Goal: Browse casually: Explore the website without a specific task or goal

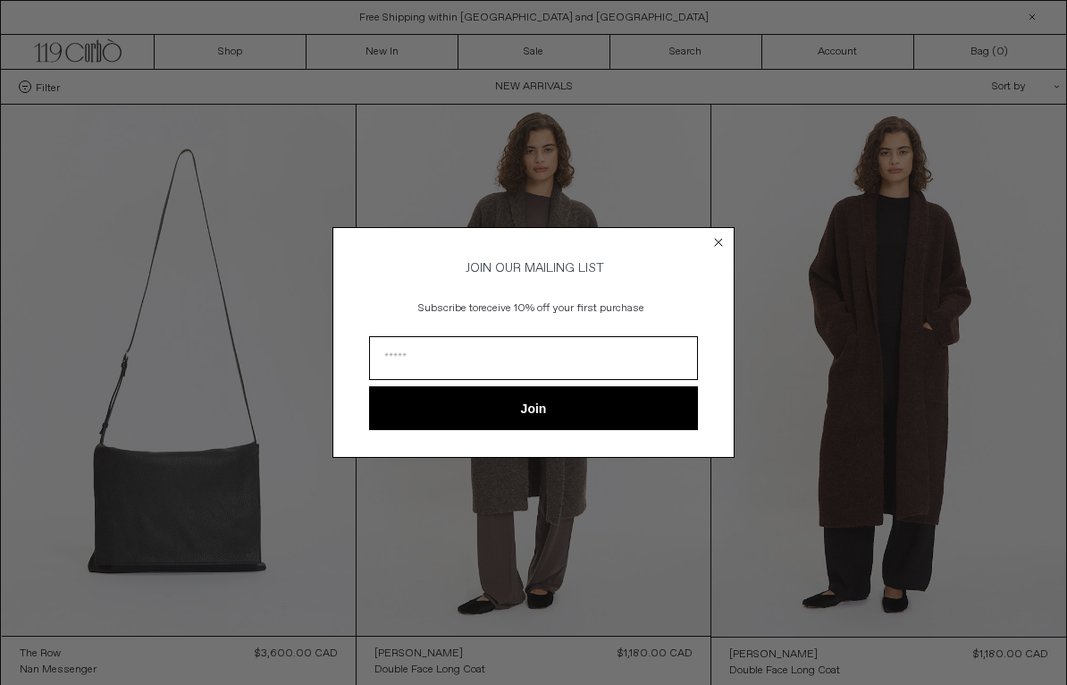
click at [720, 234] on circle "Close dialog" at bounding box center [719, 241] width 17 height 17
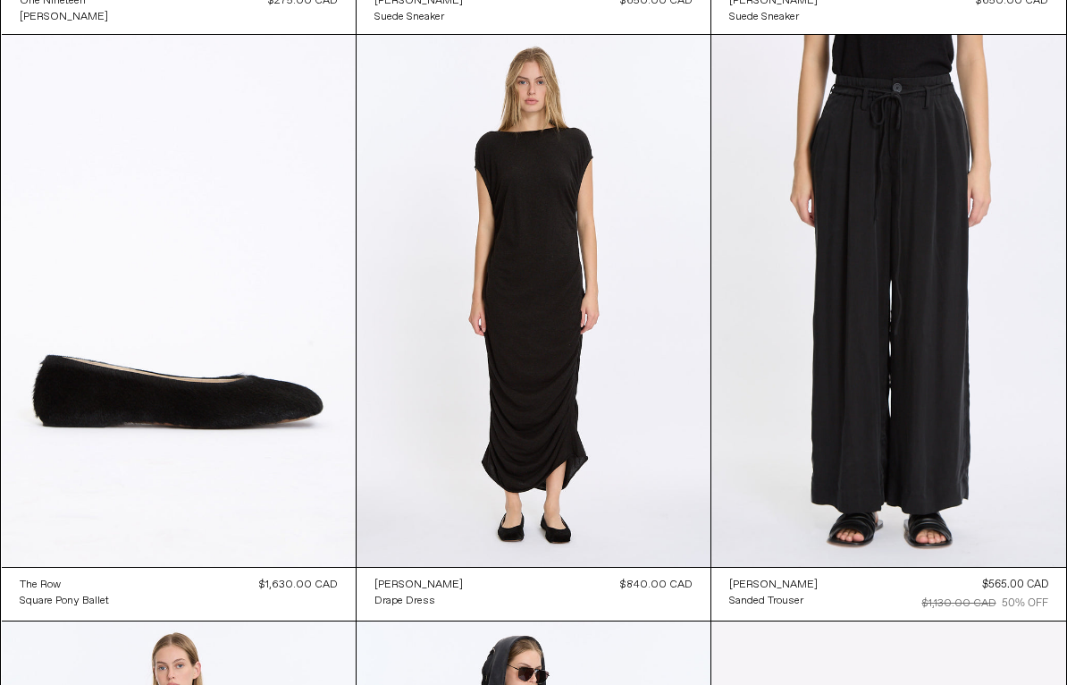
scroll to position [17568, 0]
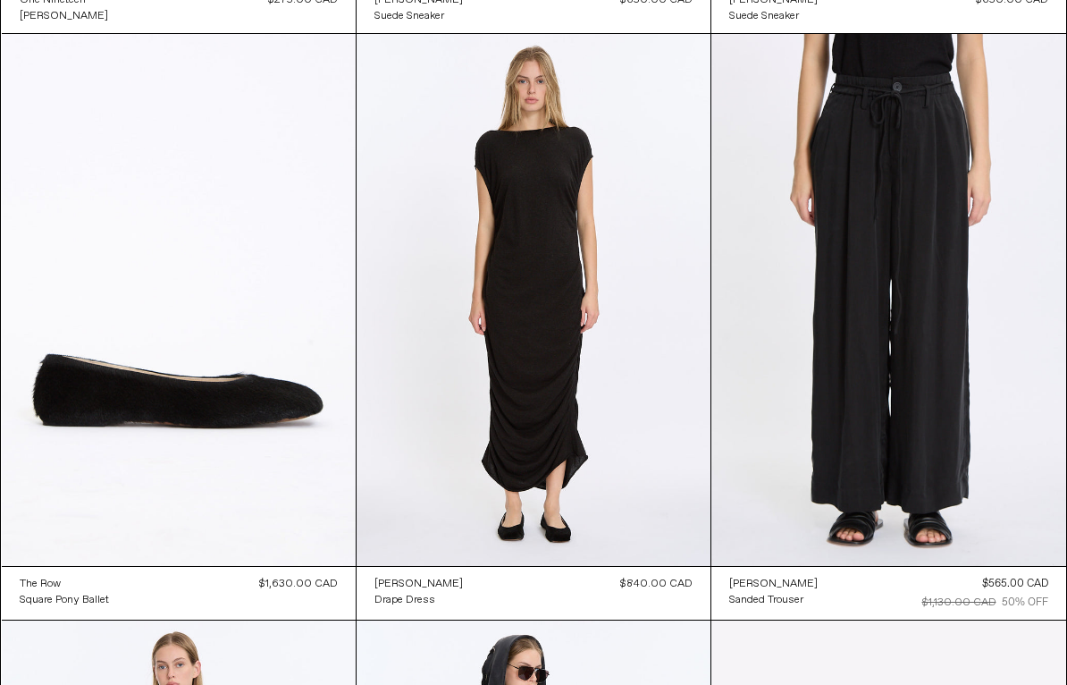
click at [561, 345] on at bounding box center [534, 299] width 354 height 531
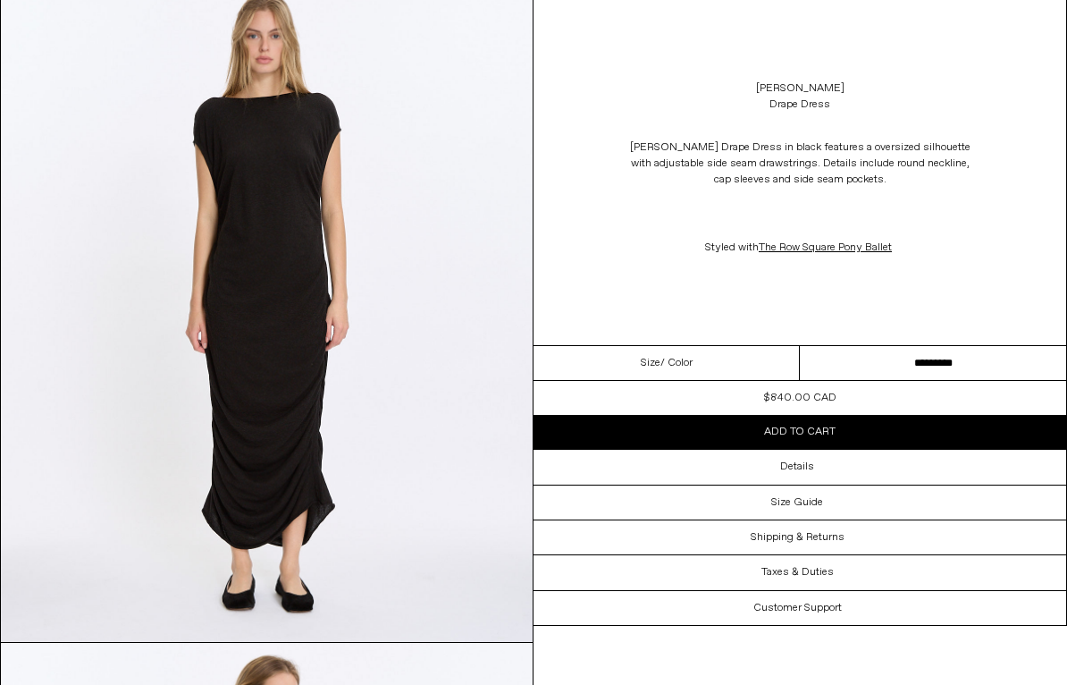
scroll to position [129, 0]
click at [850, 369] on select "**********" at bounding box center [933, 363] width 266 height 35
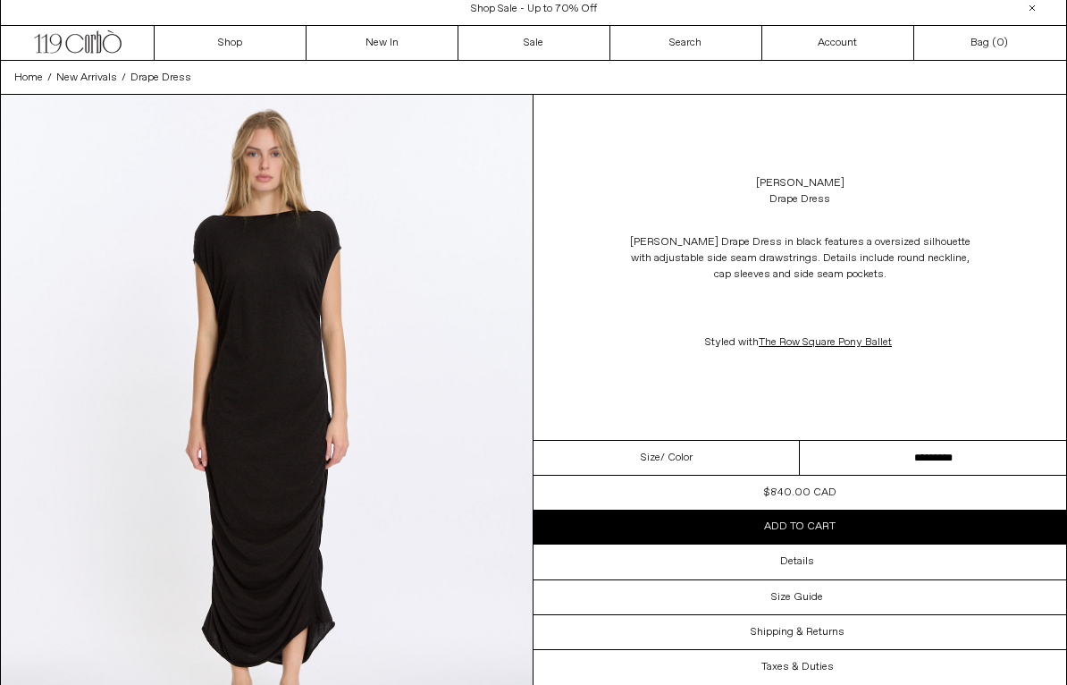
scroll to position [0, 0]
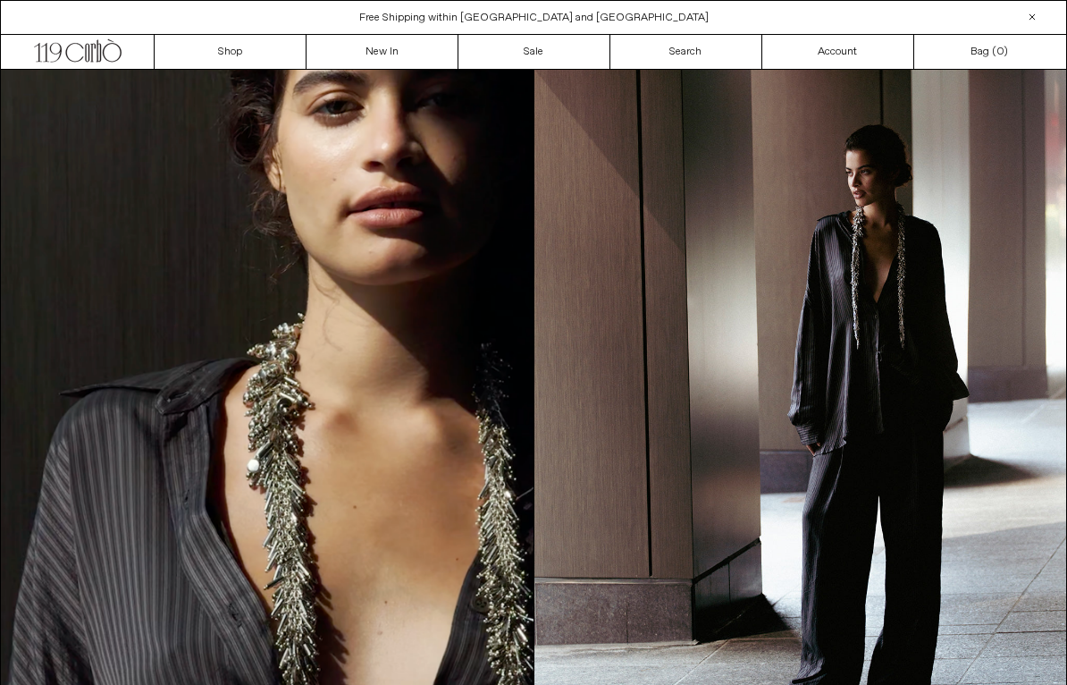
click at [541, 57] on link "Sale" at bounding box center [535, 52] width 152 height 34
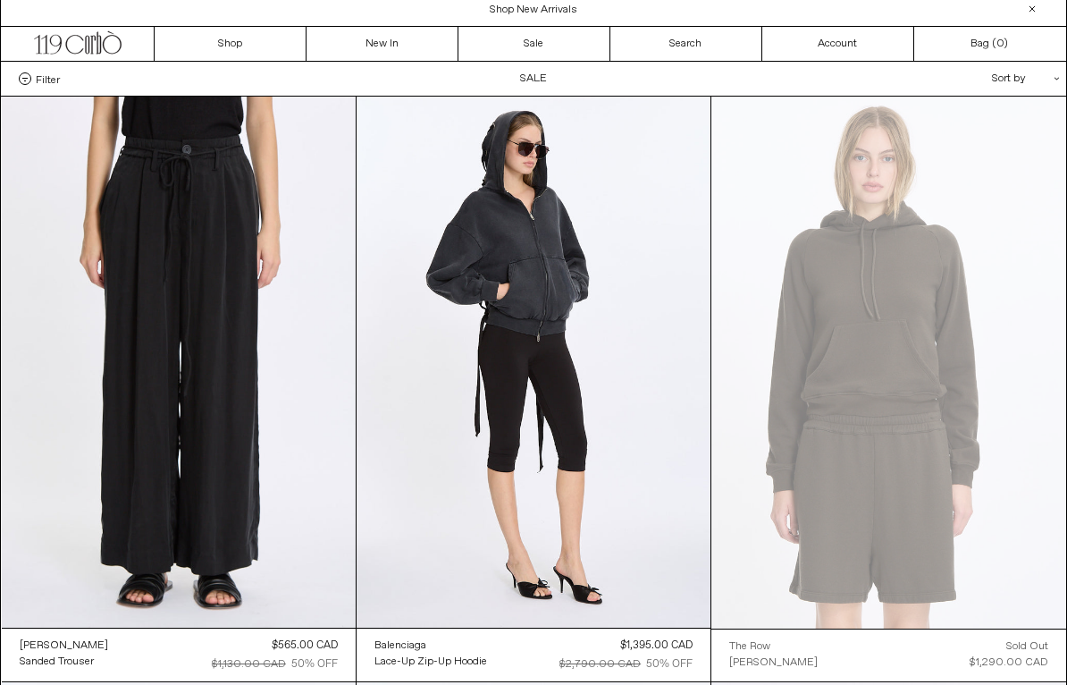
scroll to position [6, 0]
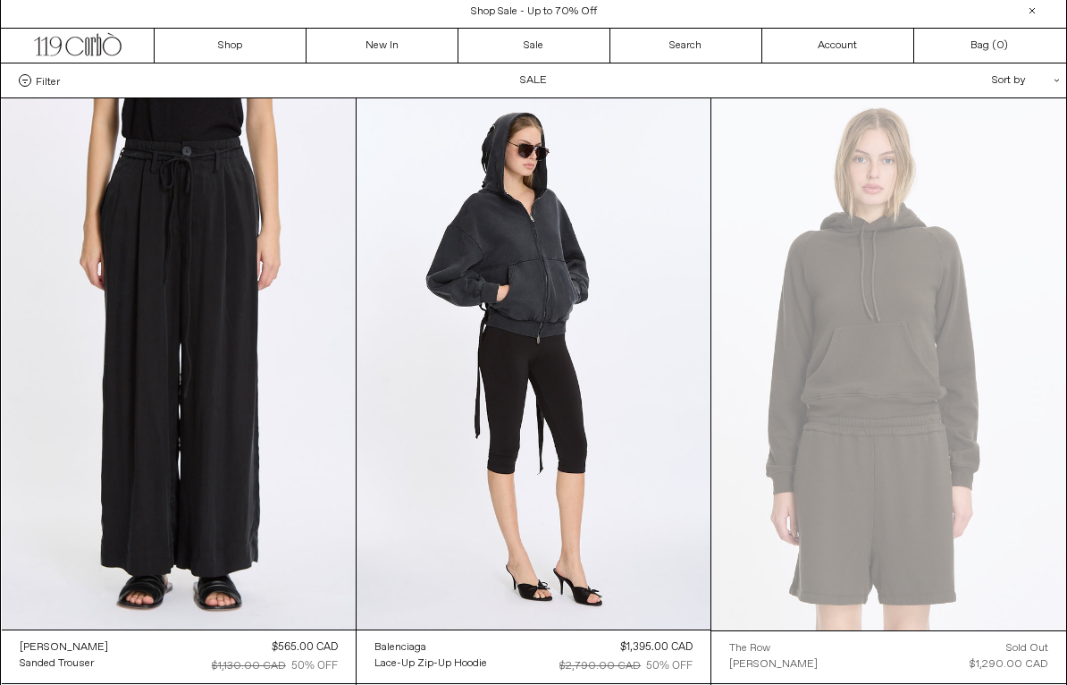
click at [561, 421] on at bounding box center [534, 363] width 354 height 531
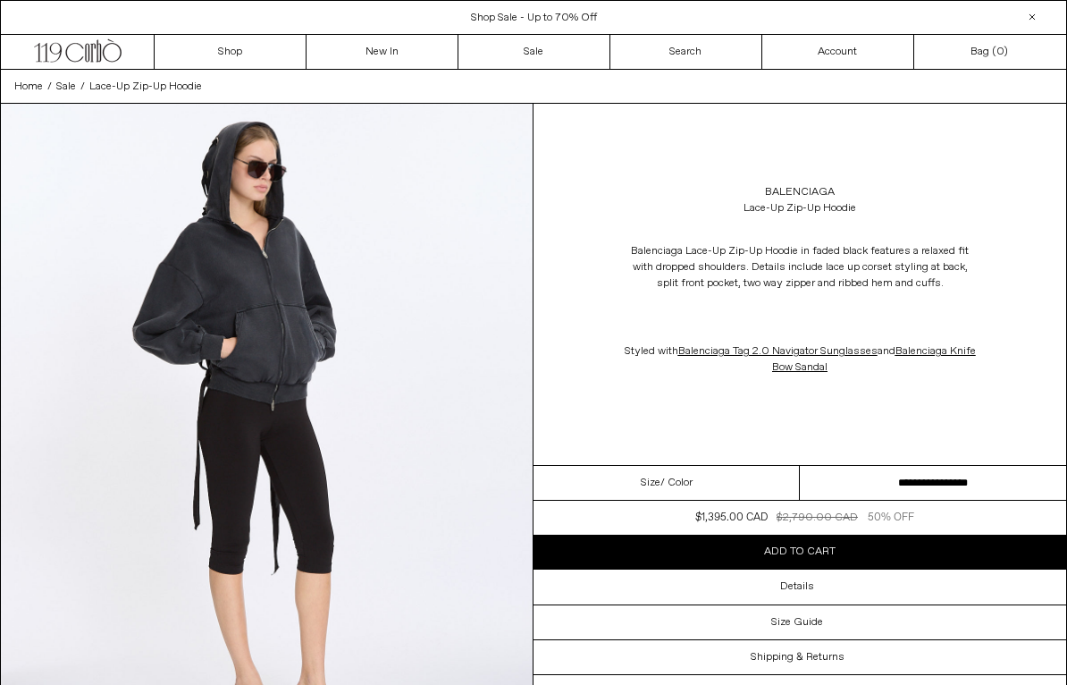
click at [846, 483] on select "**********" at bounding box center [933, 483] width 266 height 35
click at [718, 416] on div "Balenciaga Lace-Up Zip-Up Hoodie Balenciaga Lace-Up Zip-Up Hoodie in faded blac…" at bounding box center [800, 284] width 533 height 361
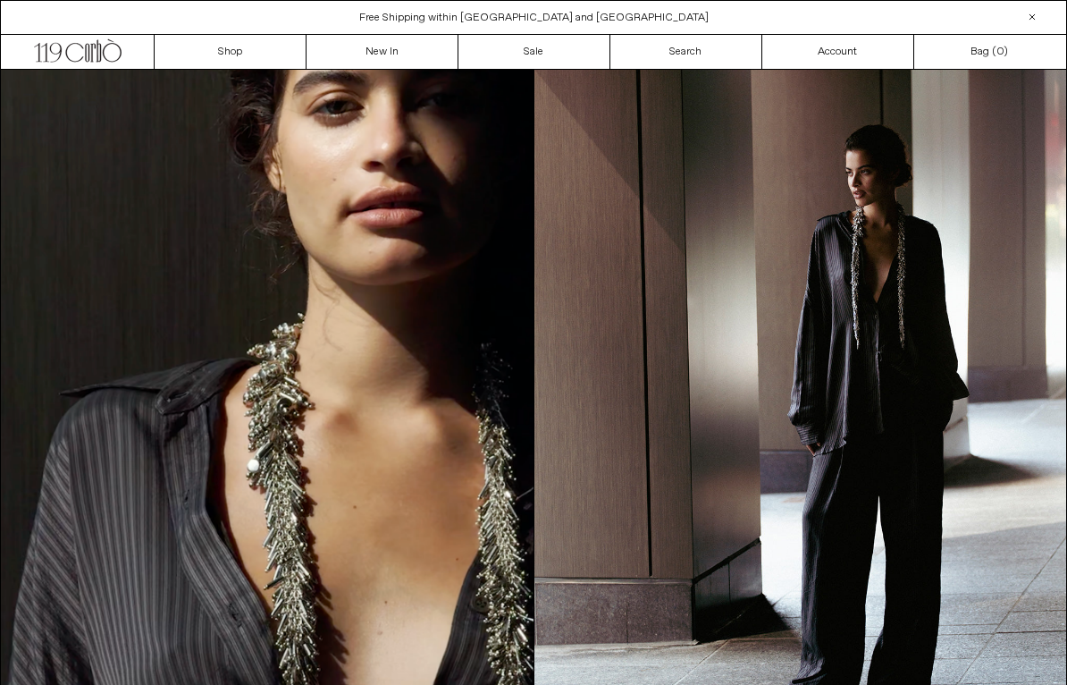
click at [549, 57] on link "Sale" at bounding box center [535, 52] width 152 height 34
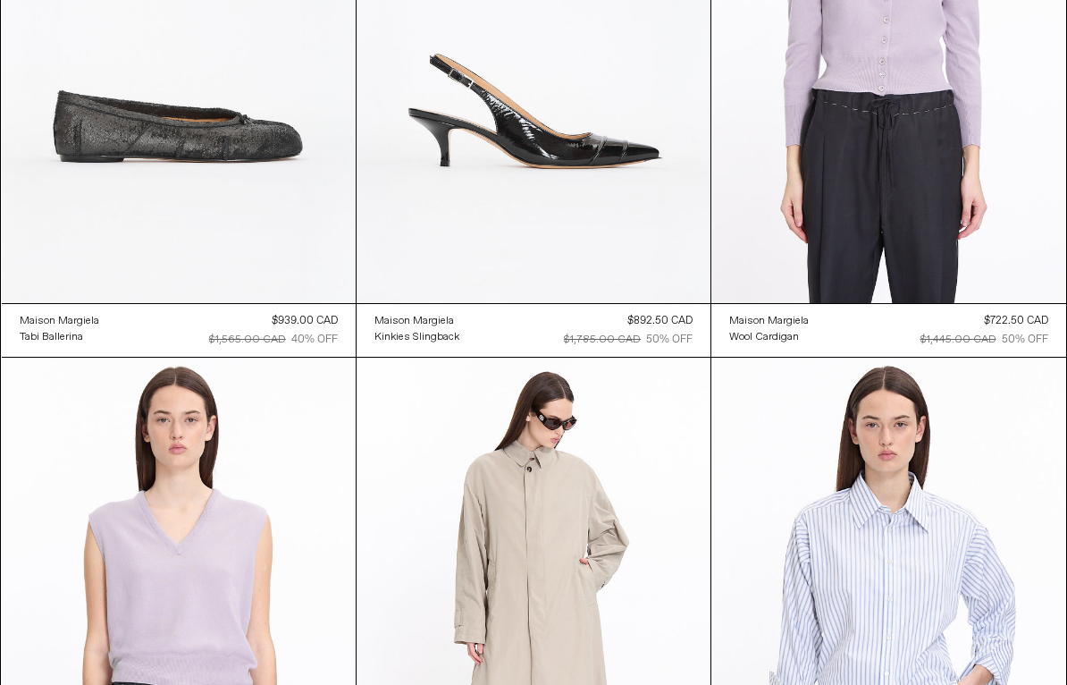
scroll to position [6656, 0]
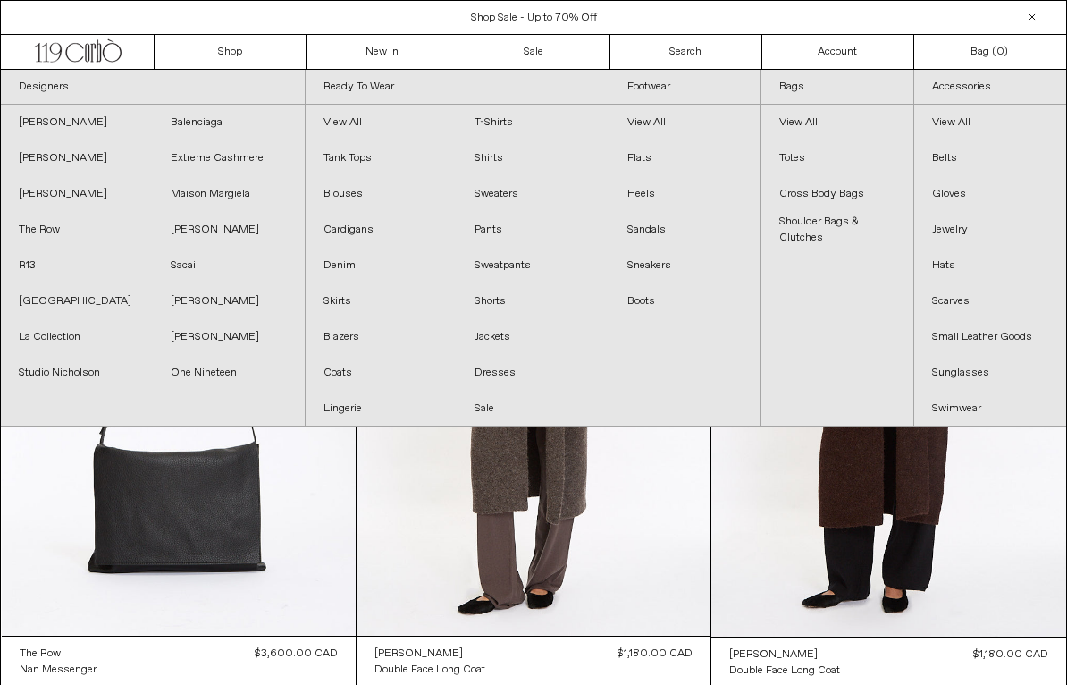
click at [206, 232] on link "[PERSON_NAME]" at bounding box center [229, 230] width 152 height 36
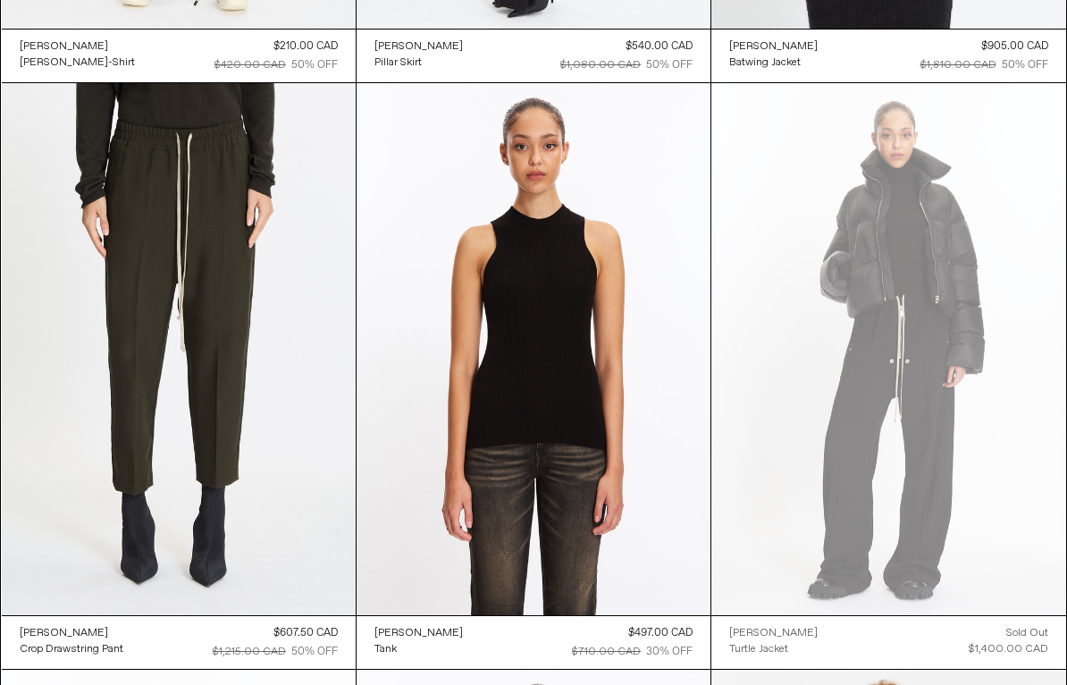
scroll to position [5849, 0]
